Goal: Find specific page/section: Find specific page/section

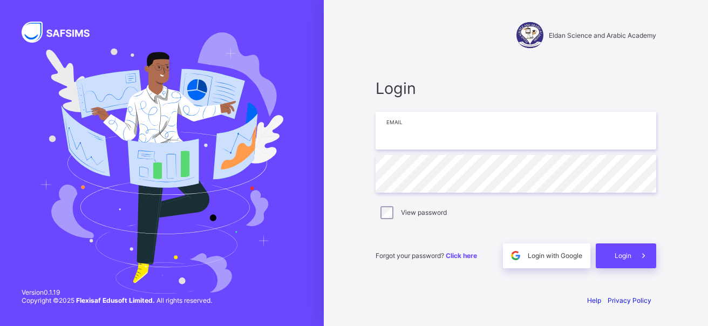
click at [420, 133] on input "email" at bounding box center [516, 131] width 281 height 38
type input "**********"
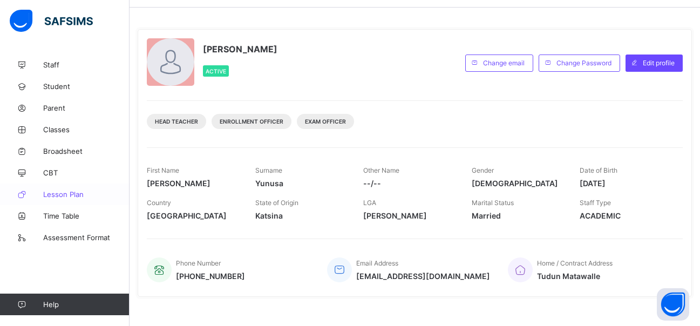
scroll to position [54, 0]
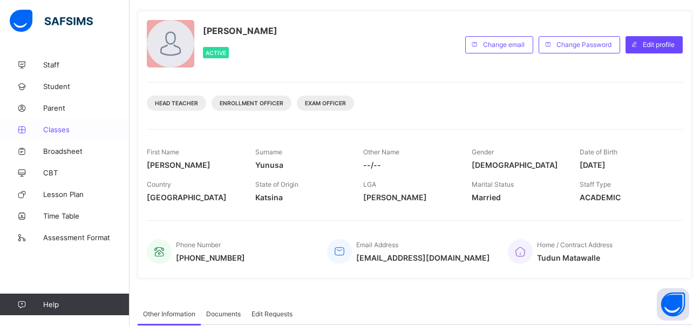
click at [53, 127] on span "Classes" at bounding box center [86, 129] width 86 height 9
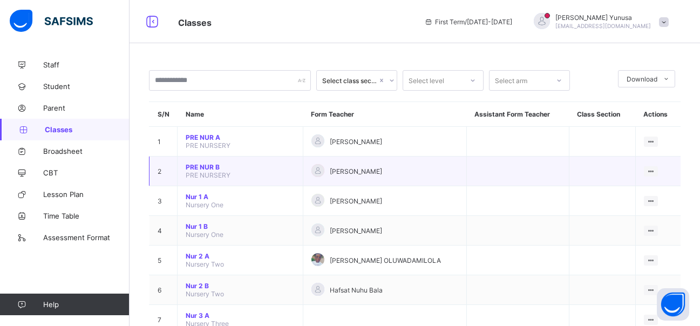
click at [383, 175] on div "[PERSON_NAME]" at bounding box center [385, 171] width 147 height 15
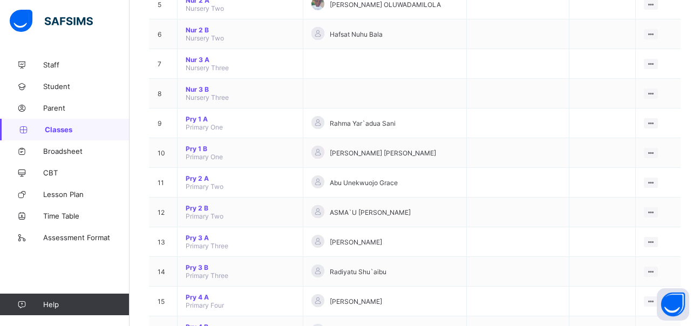
scroll to position [60, 0]
